Goal: Entertainment & Leisure: Consume media (video, audio)

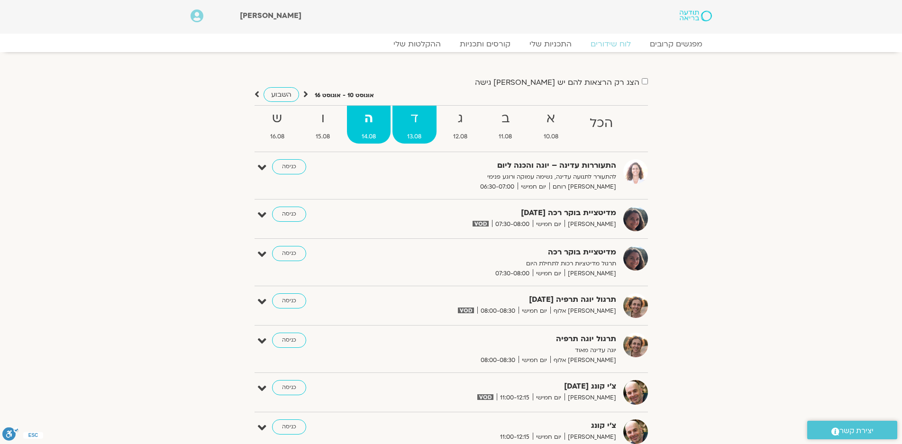
click at [411, 115] on strong "ד" at bounding box center [415, 118] width 44 height 21
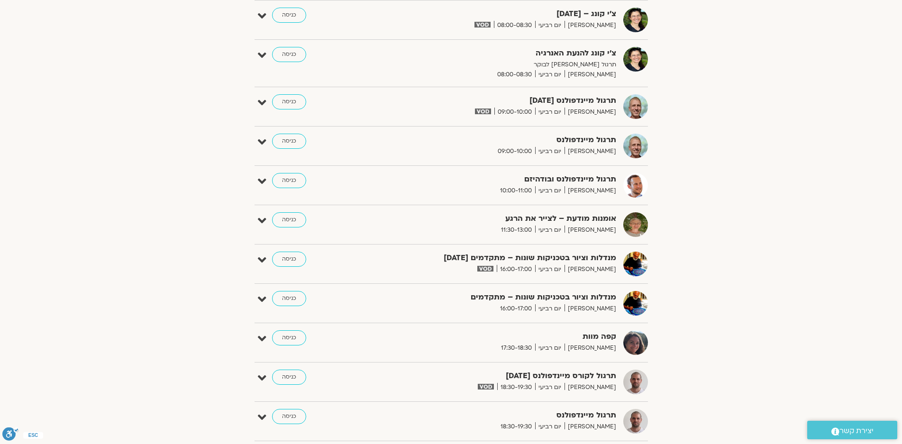
scroll to position [379, 0]
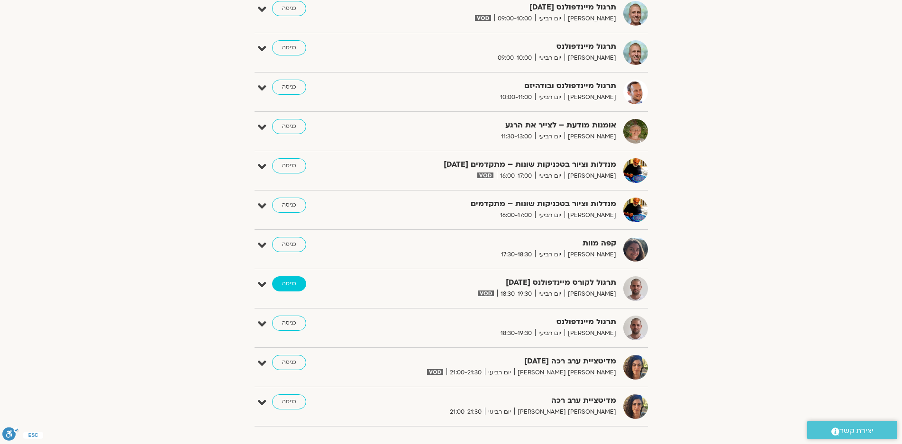
click at [291, 282] on link "כניסה" at bounding box center [289, 283] width 34 height 15
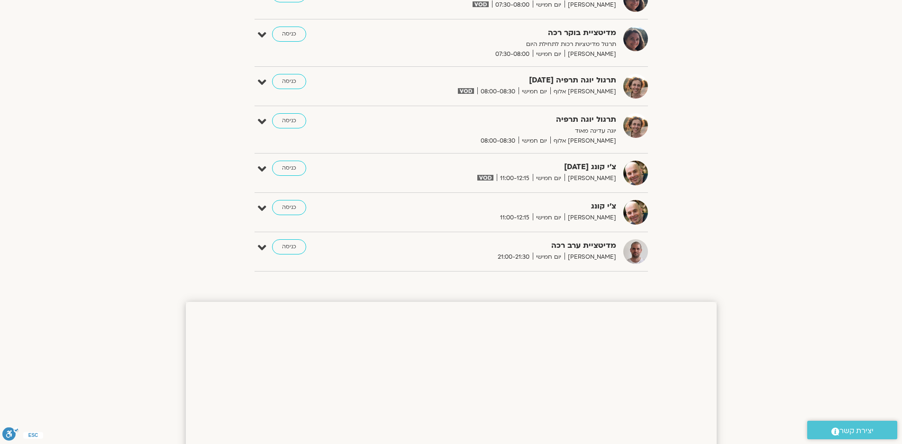
scroll to position [109, 0]
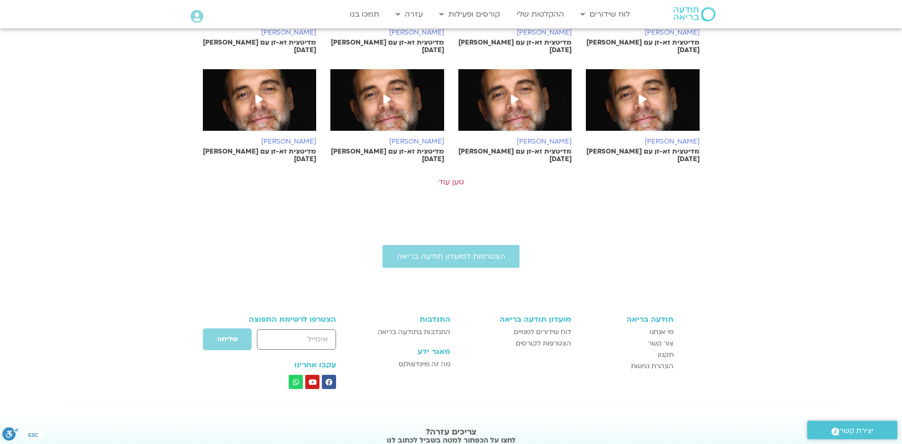
scroll to position [420, 0]
